Goal: Task Accomplishment & Management: Use online tool/utility

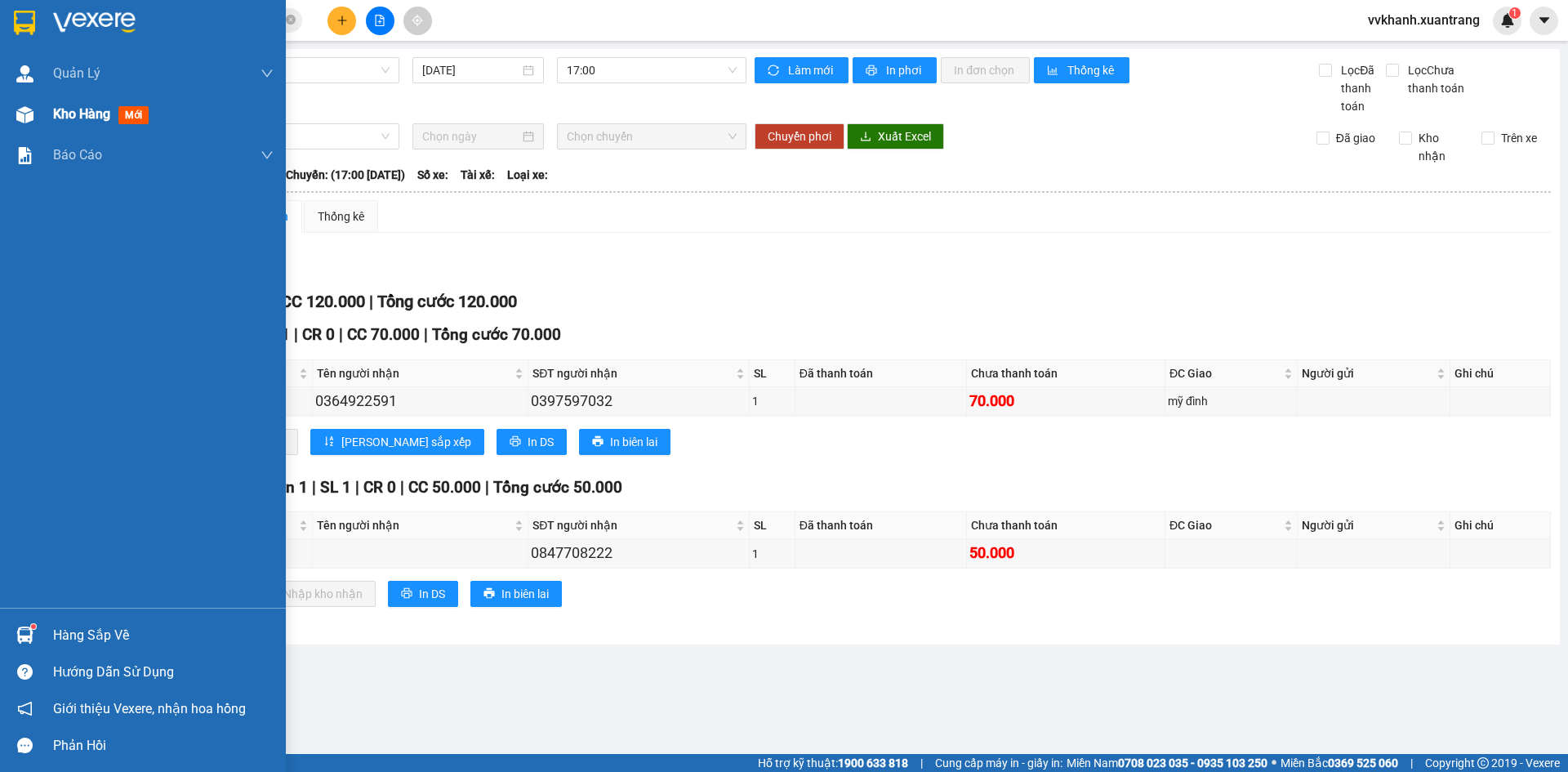
click at [33, 123] on img at bounding box center [25, 115] width 17 height 17
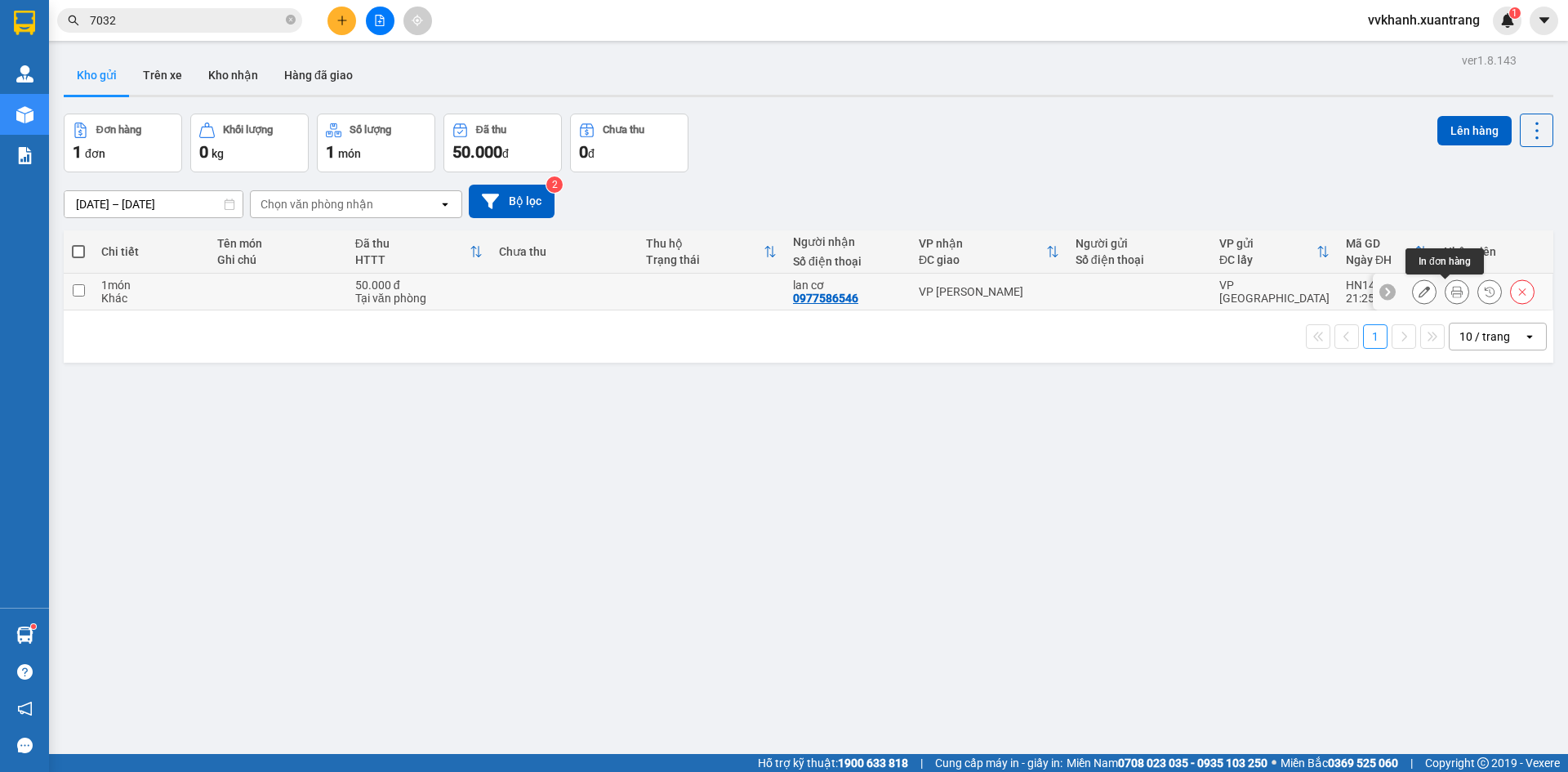
click at [1451, 291] on icon at bounding box center [1457, 292] width 12 height 12
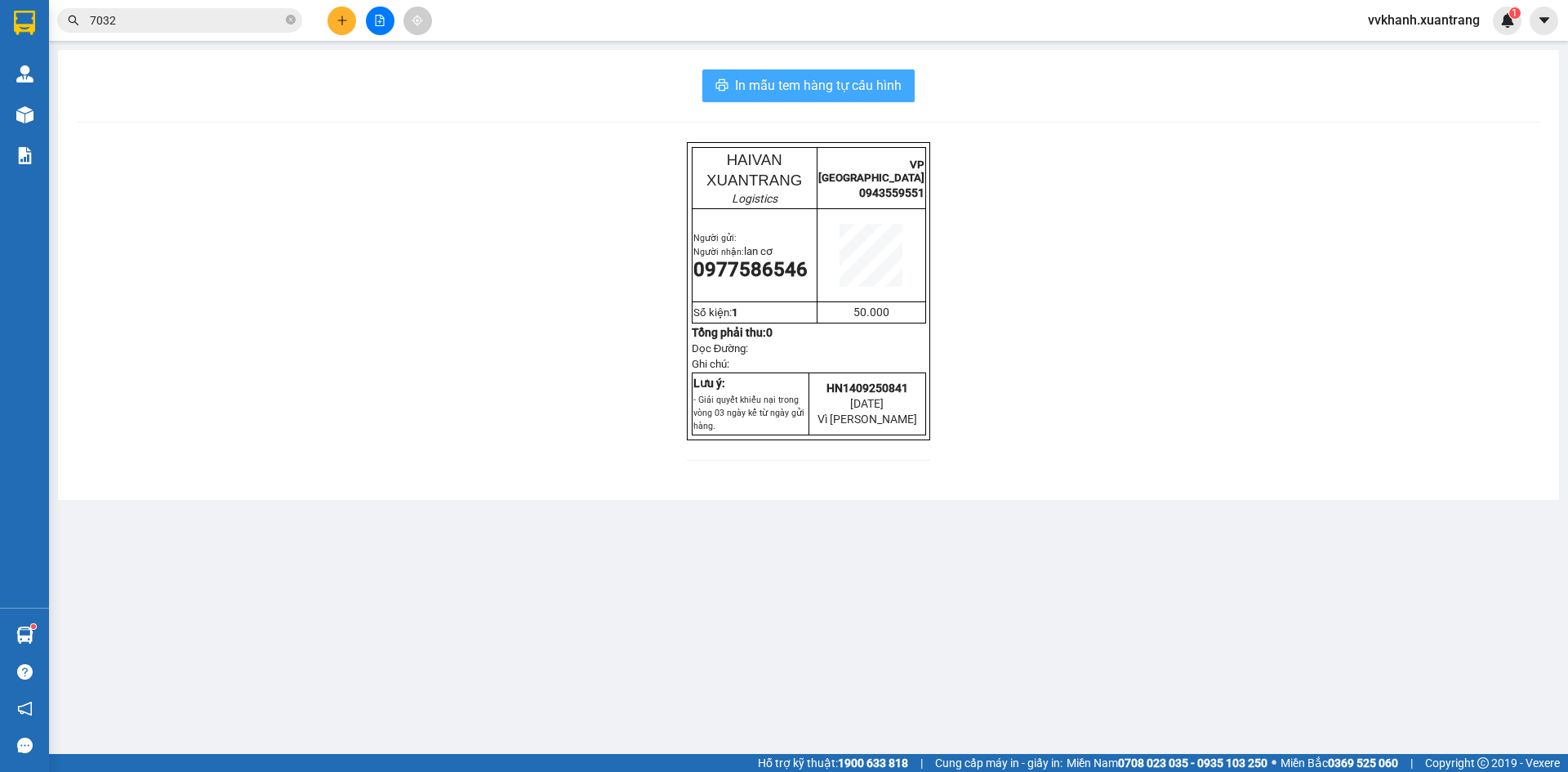
click at [790, 86] on span "In mẫu tem hàng tự cấu hình" at bounding box center [817, 85] width 167 height 20
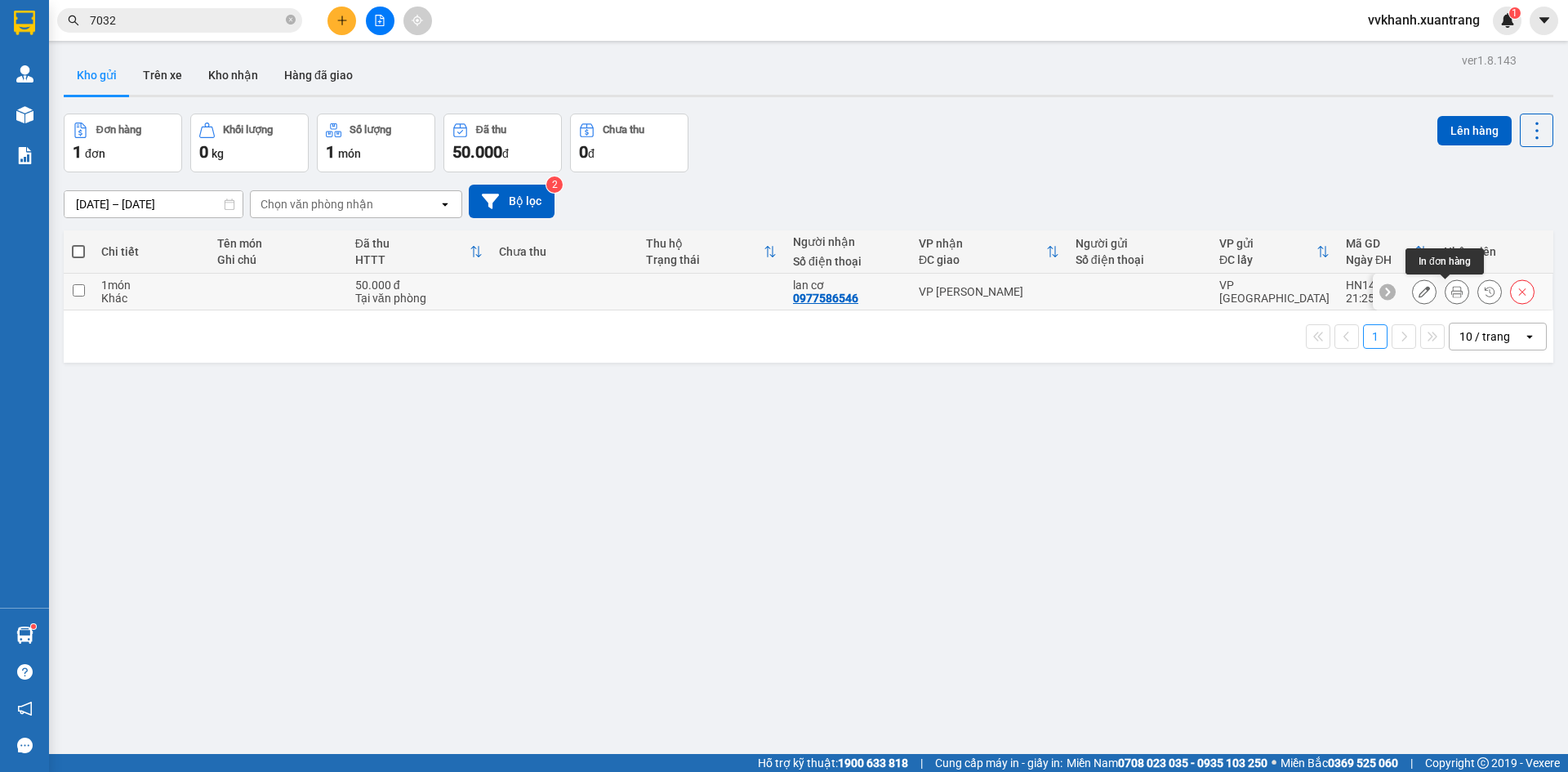
click at [1451, 287] on icon at bounding box center [1457, 292] width 12 height 12
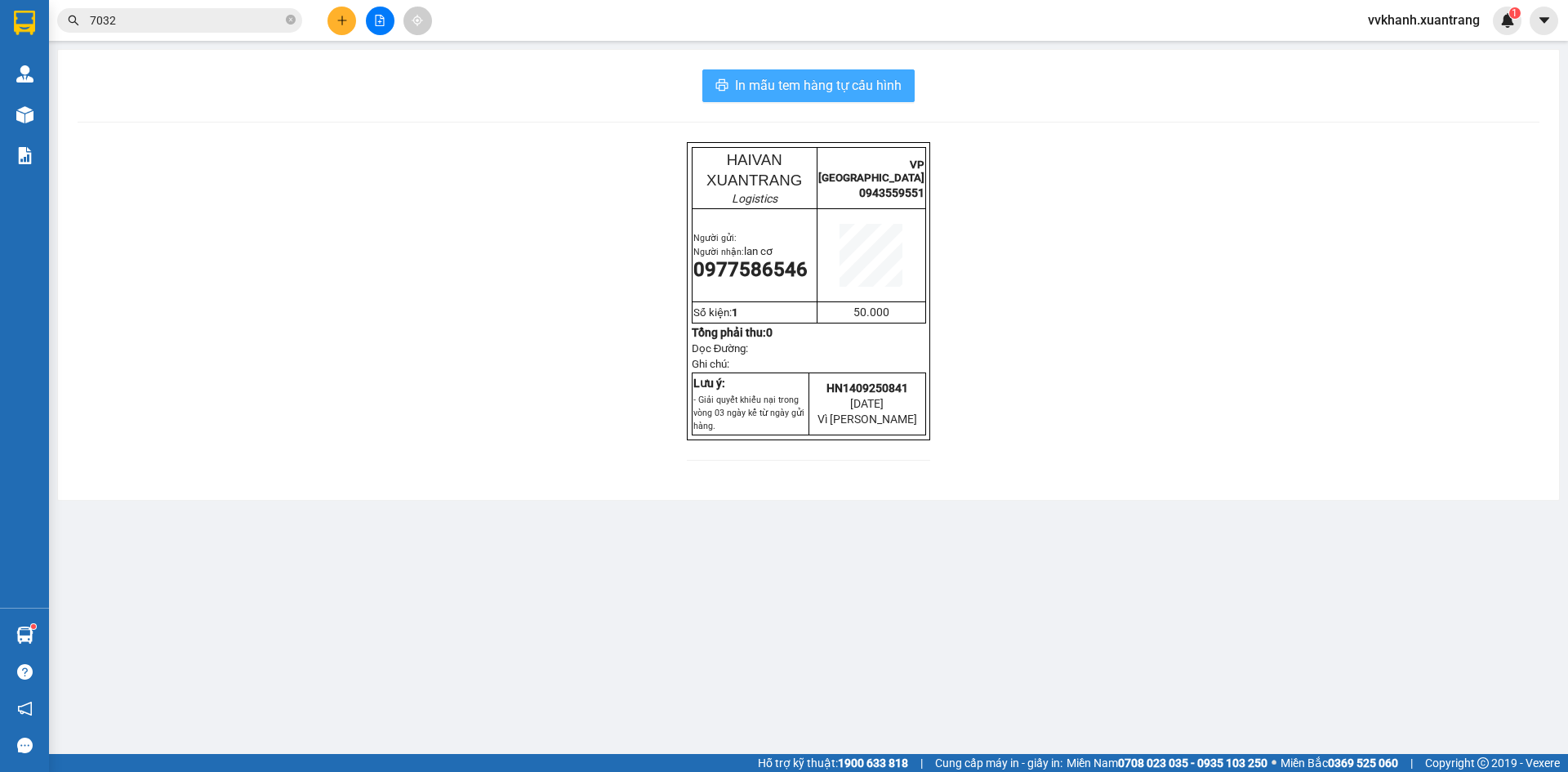
click at [839, 95] on span "In mẫu tem hàng tự cấu hình" at bounding box center [817, 85] width 167 height 20
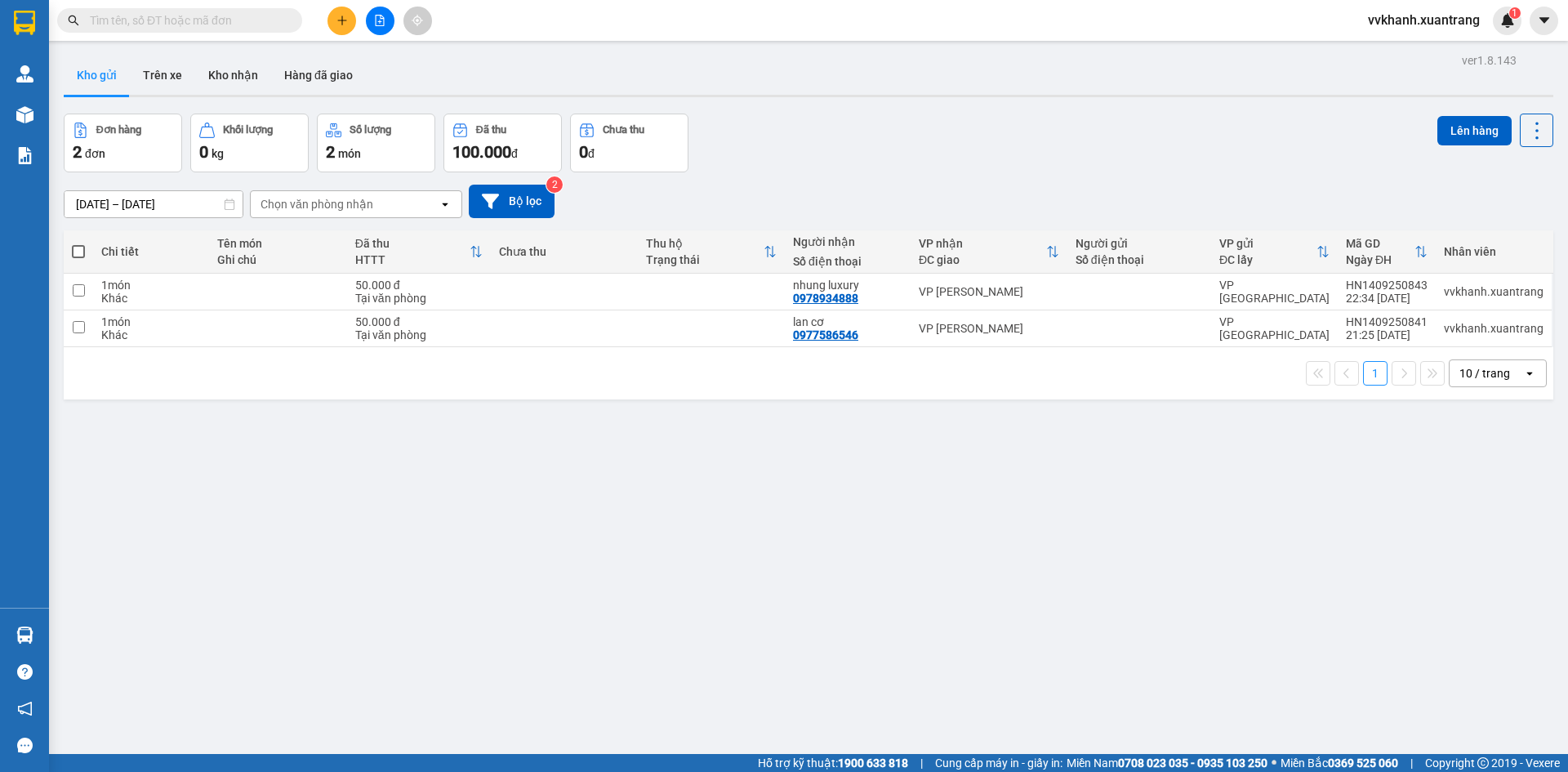
drag, startPoint x: 1201, startPoint y: 657, endPoint x: 1283, endPoint y: 469, distance: 205.1
click at [1209, 615] on div "ver 1.8.143 Kho gửi Trên xe Kho nhận Hàng đã giao Đơn hàng 2 đơn Khối lượng 0 k…" at bounding box center [809, 435] width 1503 height 772
click at [1451, 290] on icon at bounding box center [1457, 292] width 12 height 12
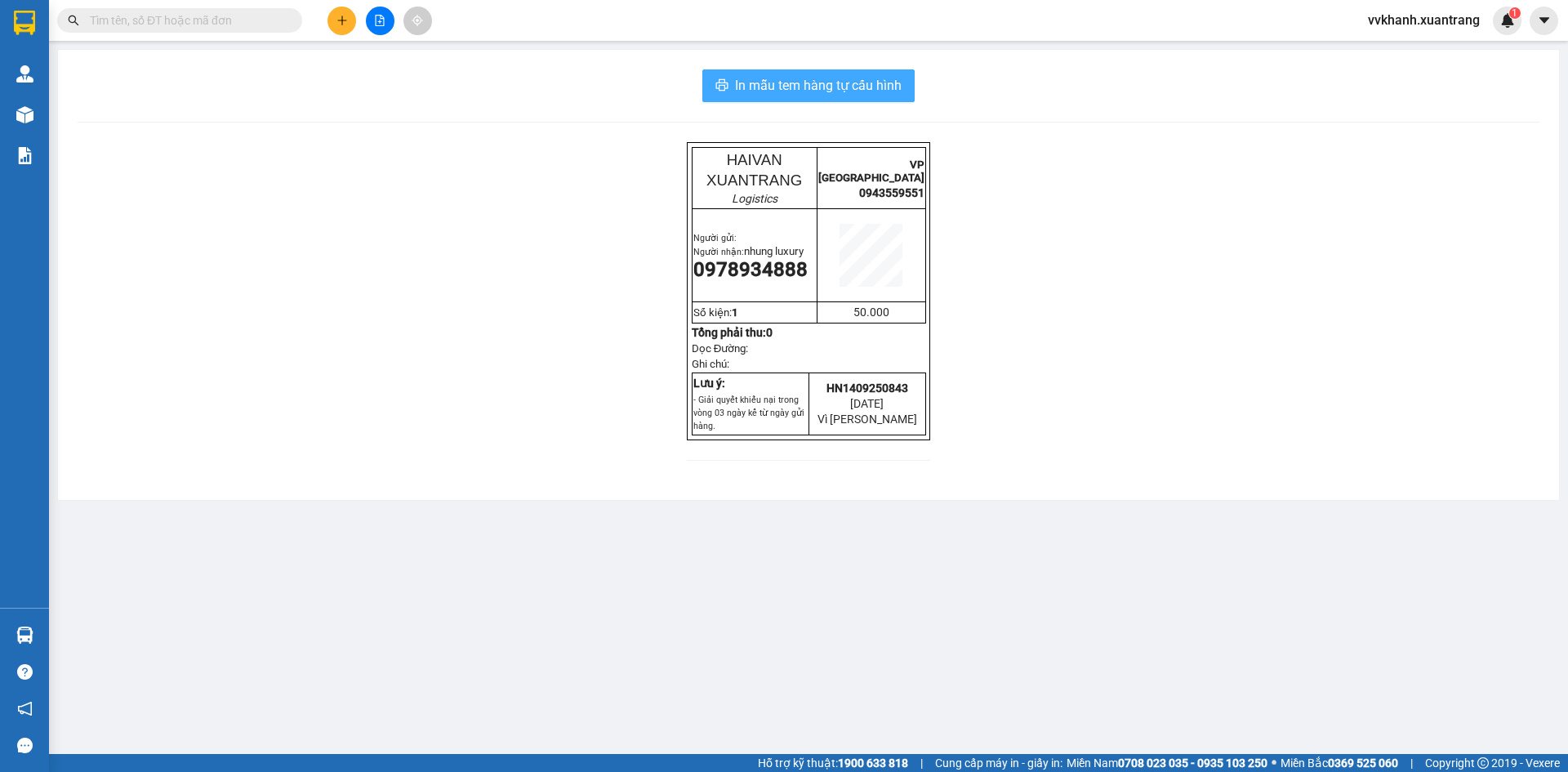
click at [791, 85] on span "In mẫu tem hàng tự cấu hình" at bounding box center [817, 85] width 167 height 20
